Goal: Find specific page/section: Locate a particular part of the current website

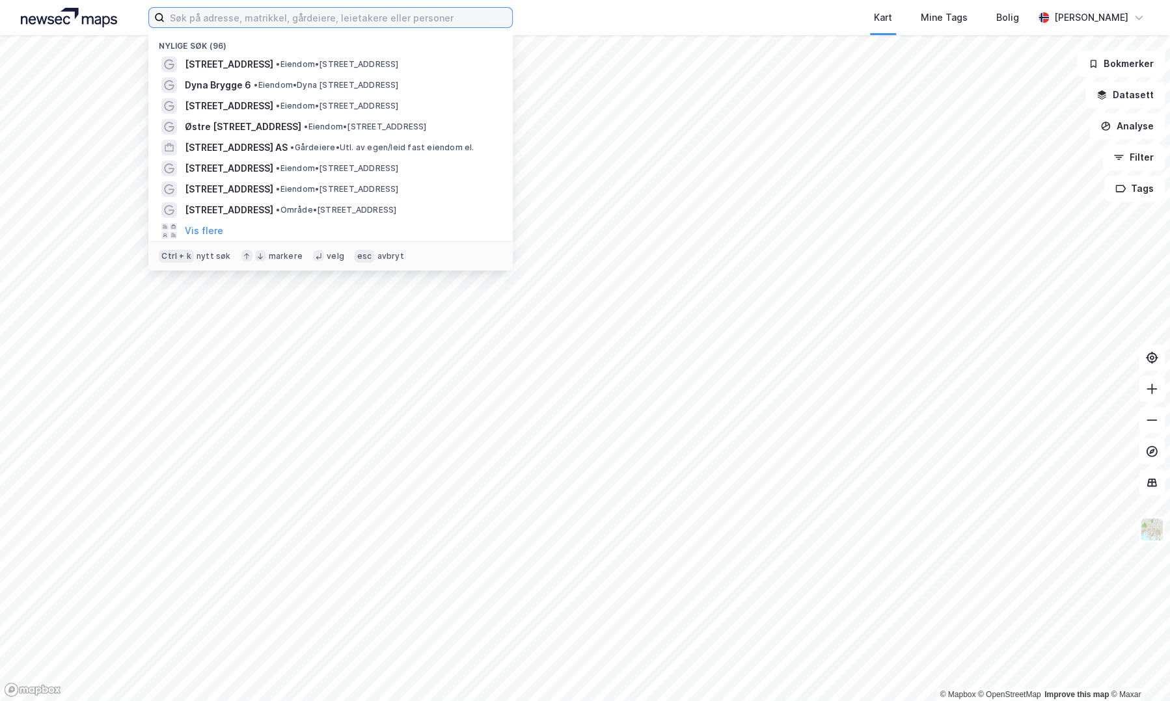
click at [312, 23] on input at bounding box center [338, 18] width 347 height 20
paste input "[STREET_ADDRESS]"
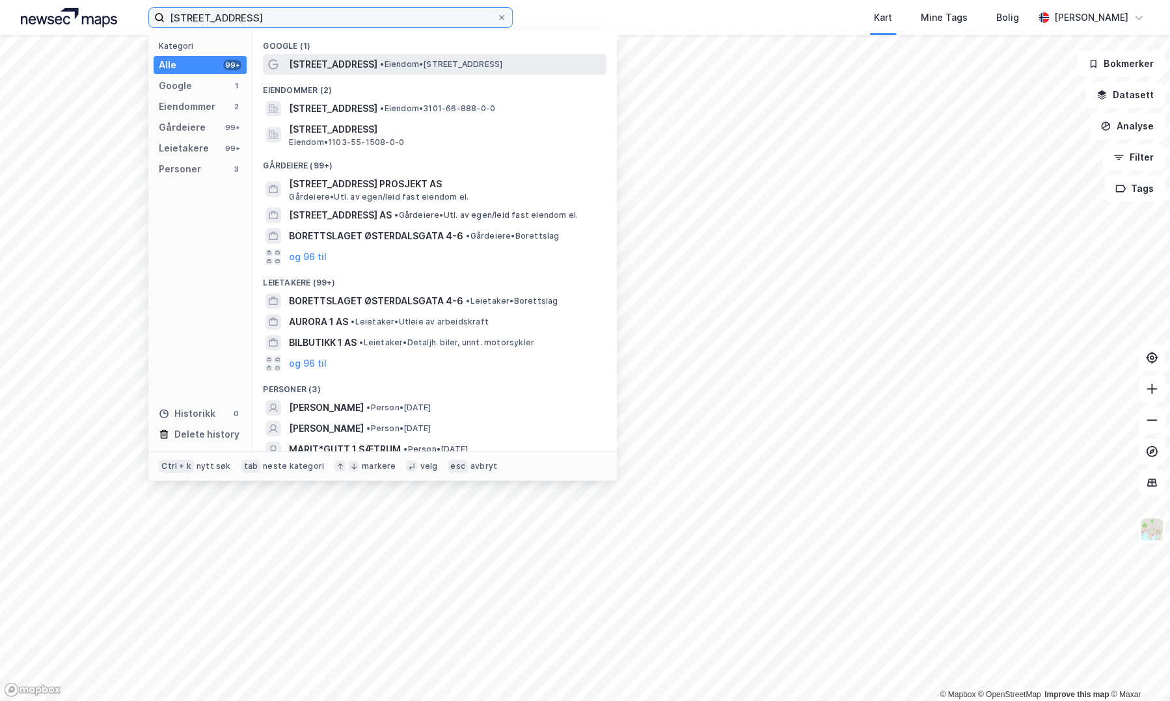
type input "[STREET_ADDRESS]"
click at [352, 71] on span "[STREET_ADDRESS]" at bounding box center [333, 65] width 88 height 16
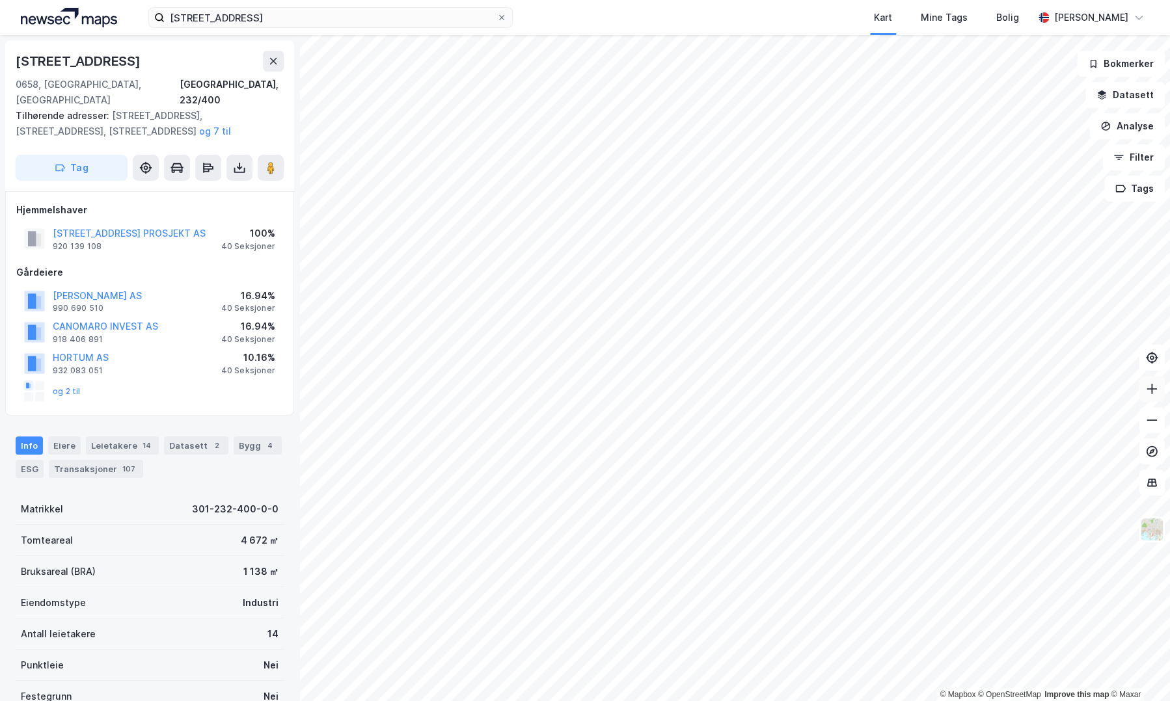
click at [1151, 392] on icon at bounding box center [1151, 389] width 1 height 10
click at [1147, 417] on icon at bounding box center [1151, 420] width 13 height 13
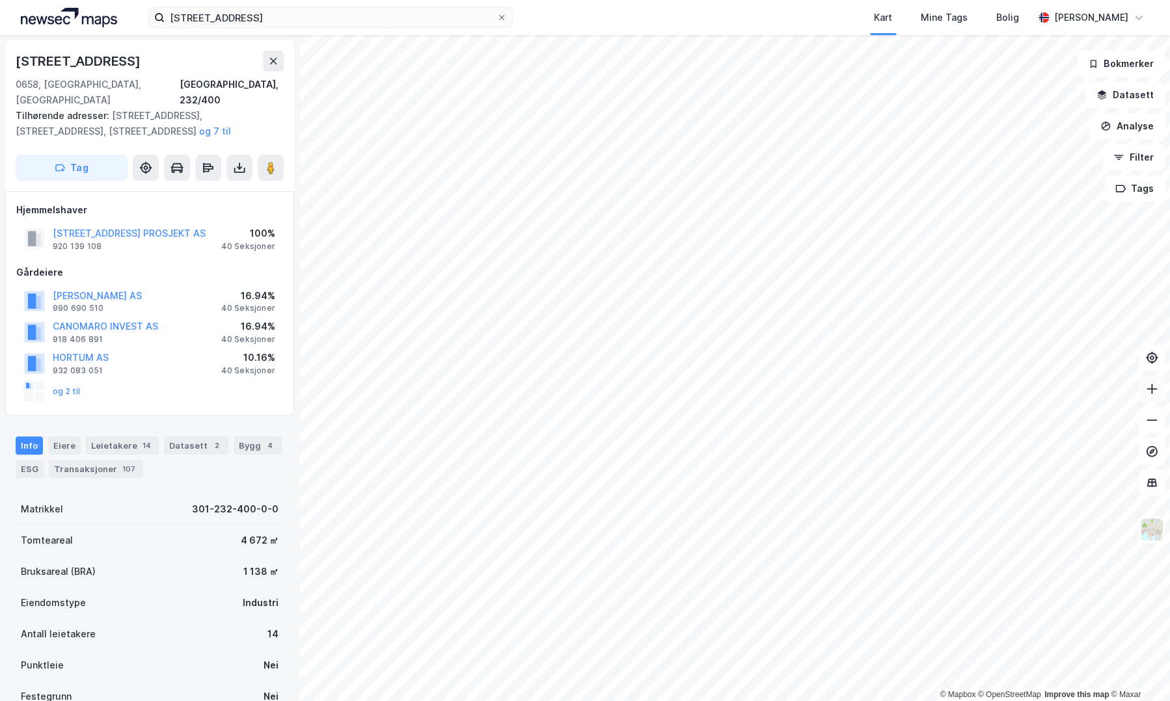
click at [1148, 388] on icon at bounding box center [1151, 388] width 13 height 13
